Goal: Navigation & Orientation: Understand site structure

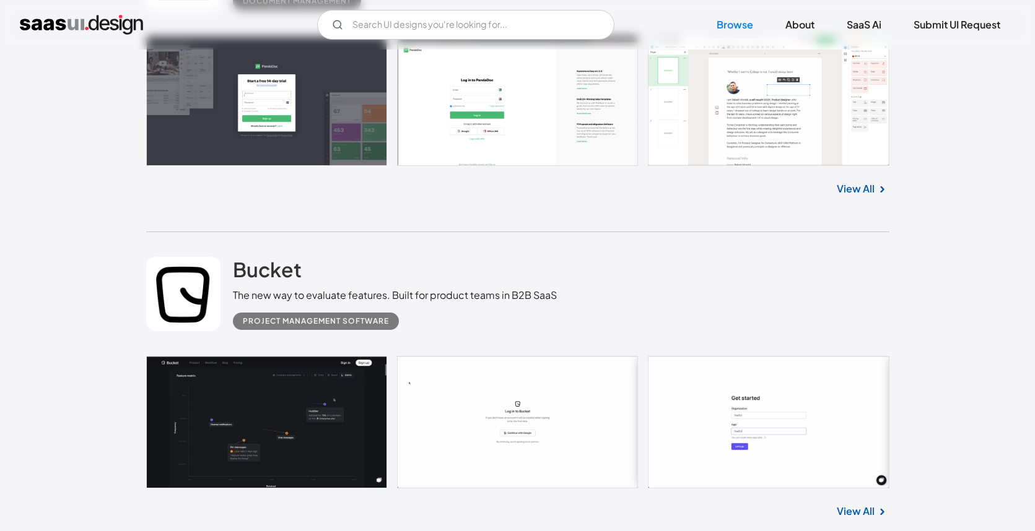
scroll to position [1849, 0]
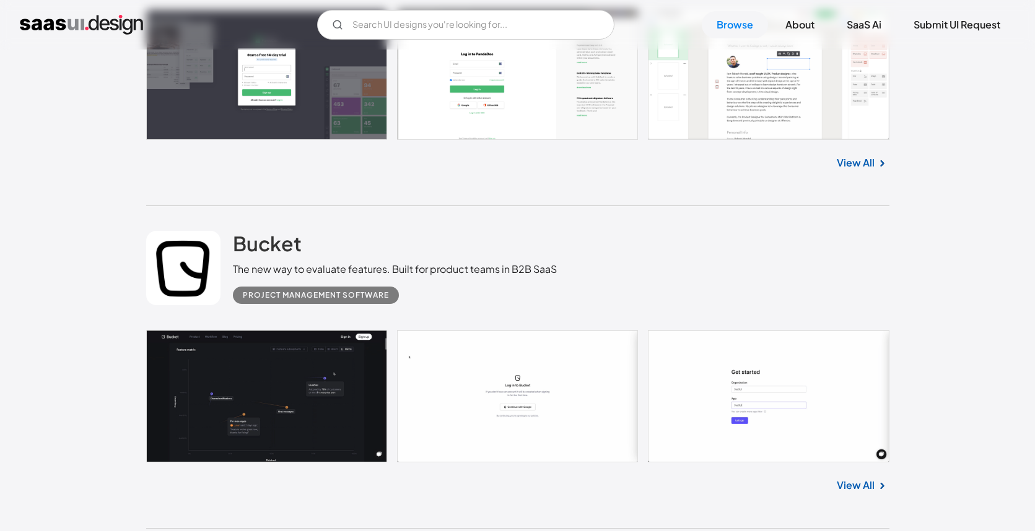
click at [862, 155] on link "View All" at bounding box center [855, 162] width 38 height 15
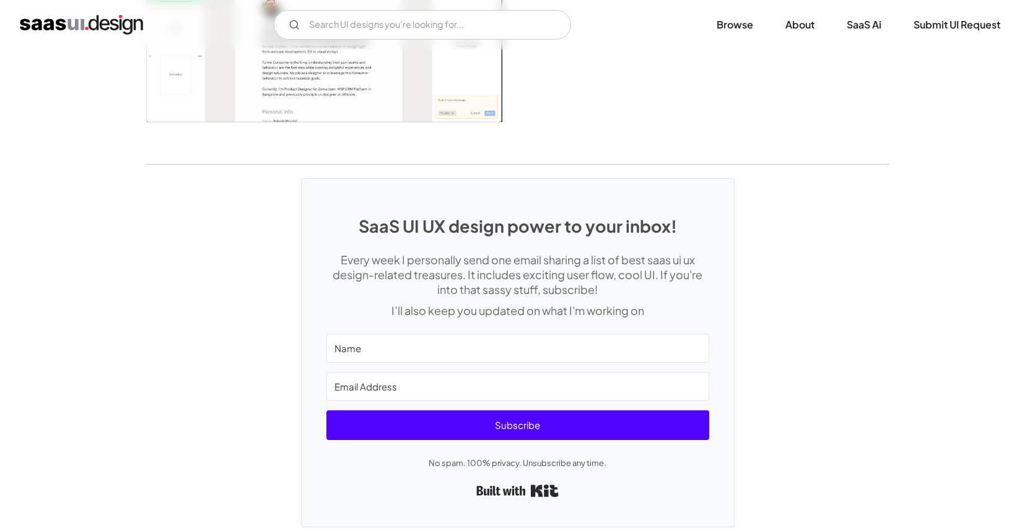
scroll to position [2805, 0]
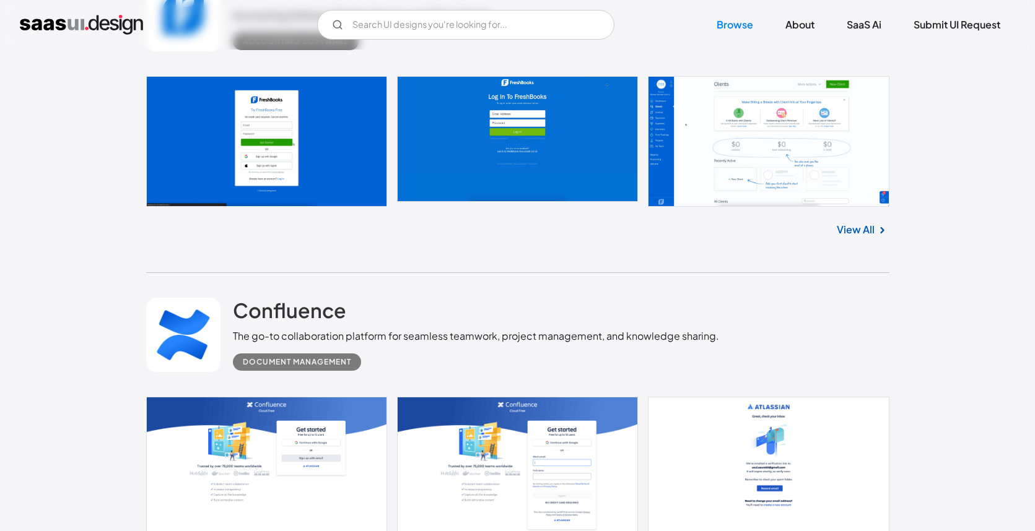
scroll to position [2564, 0]
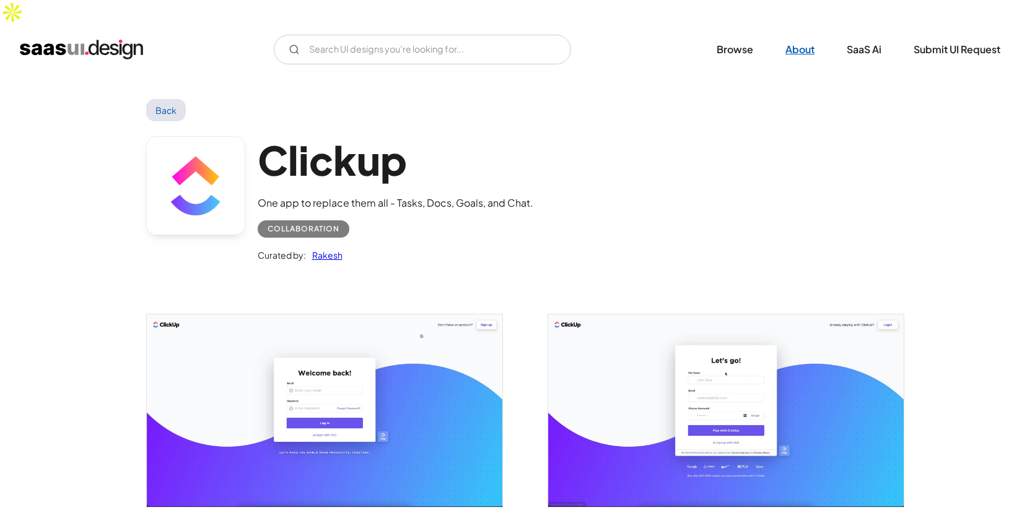
click at [789, 36] on link "About" at bounding box center [799, 49] width 59 height 27
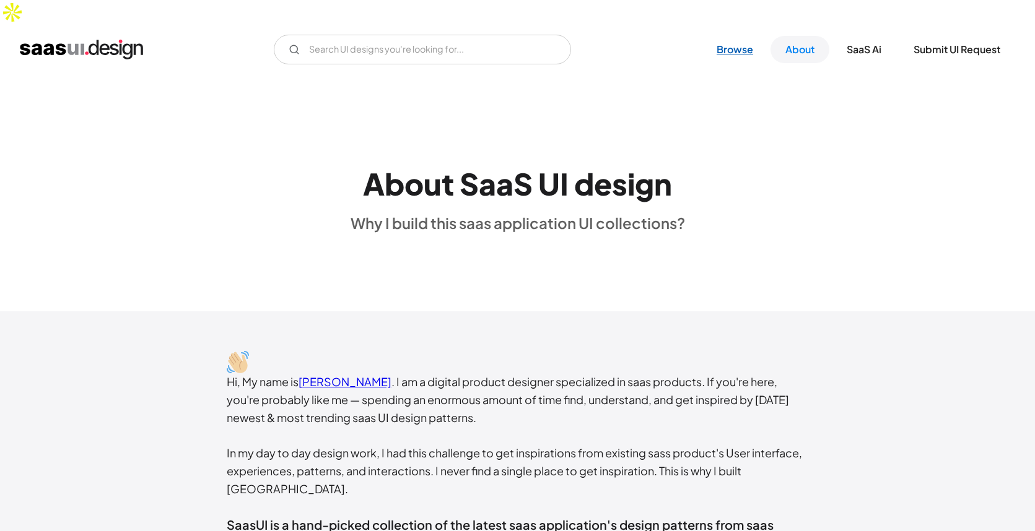
click at [725, 36] on link "Browse" at bounding box center [734, 49] width 66 height 27
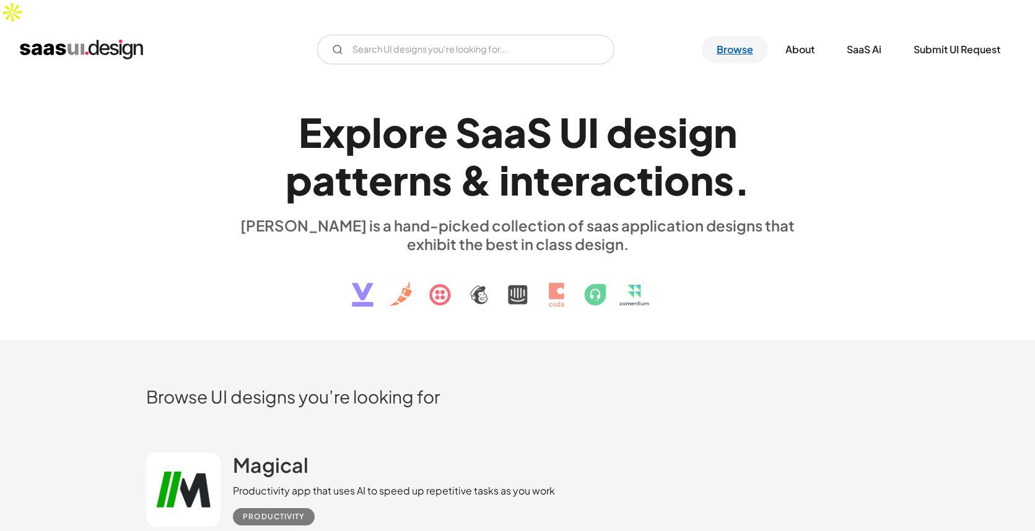
click at [734, 36] on link "Browse" at bounding box center [734, 49] width 66 height 27
click at [797, 36] on link "About" at bounding box center [799, 49] width 59 height 27
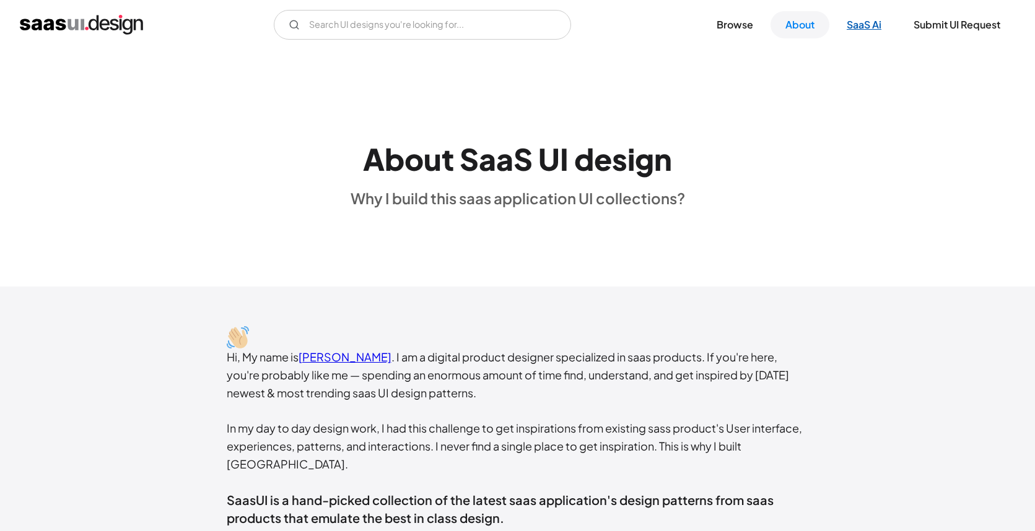
click at [861, 25] on link "SaaS Ai" at bounding box center [864, 24] width 64 height 27
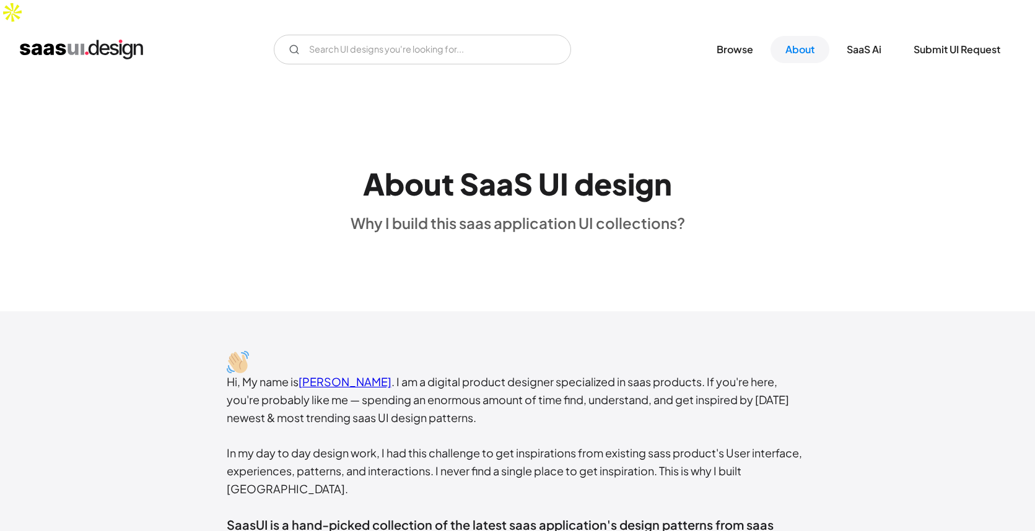
click at [40, 40] on img "home" at bounding box center [81, 50] width 123 height 20
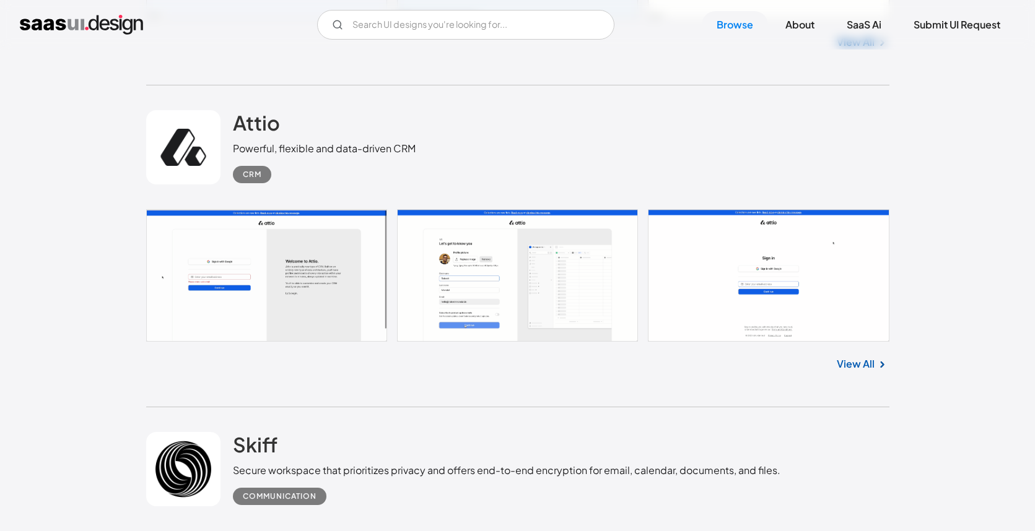
scroll to position [675, 0]
